Goal: Information Seeking & Learning: Find specific fact

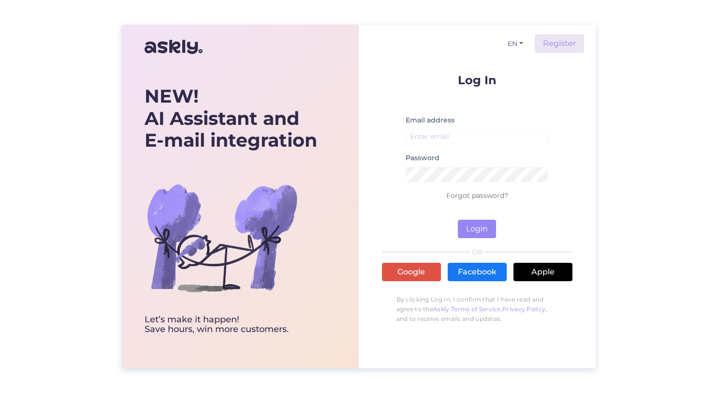
click at [426, 119] on label "Email address" at bounding box center [430, 120] width 49 height 10
drag, startPoint x: 439, startPoint y: 142, endPoint x: 446, endPoint y: 142, distance: 7.3
click at [439, 140] on input "email" at bounding box center [477, 136] width 143 height 15
type input "[EMAIL_ADDRESS][PERSON_NAME][DOMAIN_NAME]"
click at [476, 229] on button "Login" at bounding box center [477, 229] width 38 height 18
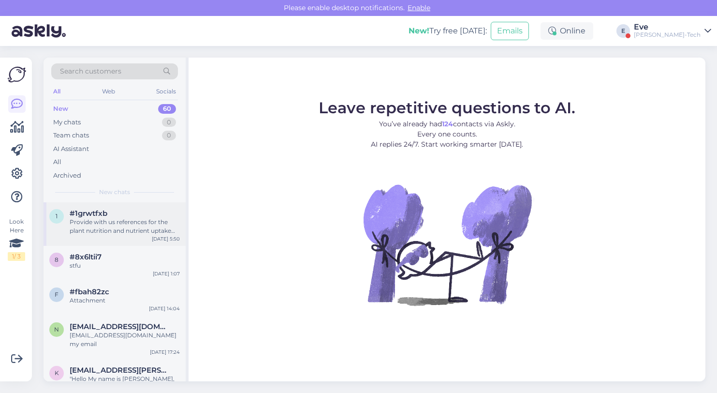
click at [105, 220] on div "Provide with us references for the plant nutrition and nutrient uptake notices" at bounding box center [125, 226] width 110 height 17
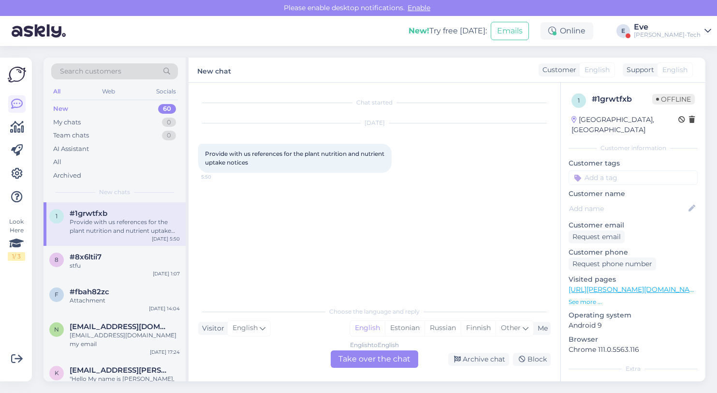
click at [288, 158] on div "Provide with us references for the plant nutrition and nutrient uptake notices …" at bounding box center [294, 158] width 193 height 29
click at [288, 157] on div "Provide with us references for the plant nutrition and nutrient uptake notices …" at bounding box center [294, 158] width 193 height 29
click at [285, 151] on span "Provide with us references for the plant nutrition and nutrient uptake notices" at bounding box center [295, 158] width 181 height 16
click at [585, 297] on p "See more ..." at bounding box center [633, 301] width 129 height 9
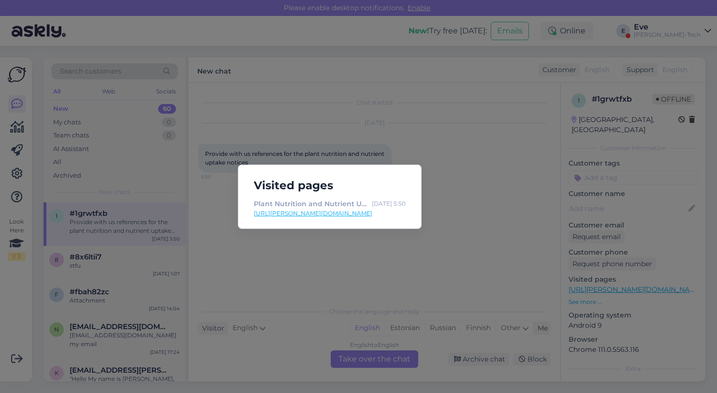
click at [371, 214] on link "[URL][PERSON_NAME][DOMAIN_NAME]" at bounding box center [330, 213] width 152 height 9
